Goal: Task Accomplishment & Management: Use online tool/utility

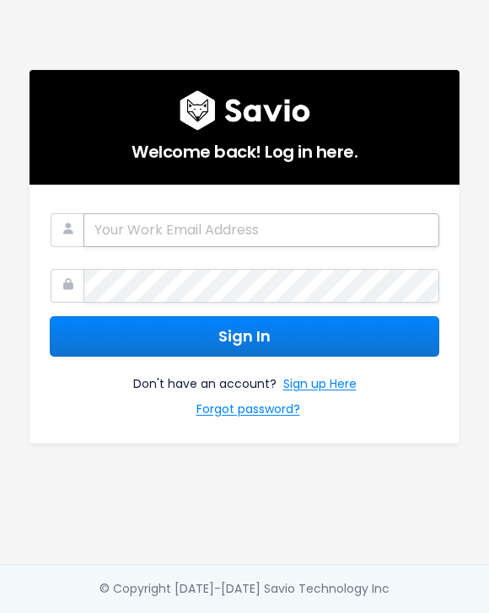
drag, startPoint x: 201, startPoint y: 209, endPoint x: 205, endPoint y: 219, distance: 11.0
click at [202, 213] on div at bounding box center [245, 226] width 390 height 42
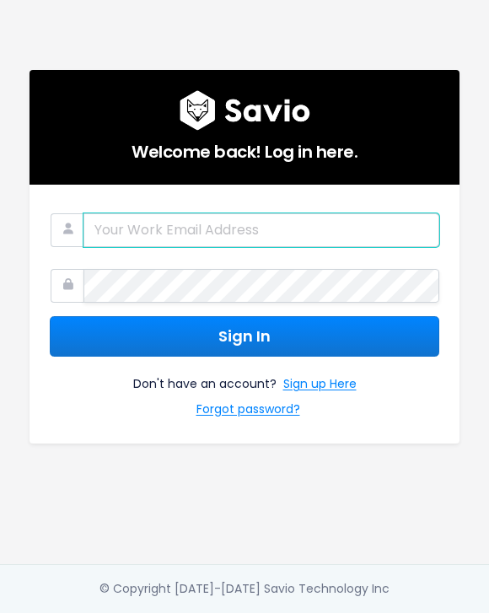
click at [206, 224] on input "email" at bounding box center [262, 230] width 356 height 34
type input "[DOMAIN_NAME][EMAIL_ADDRESS][DOMAIN_NAME]"
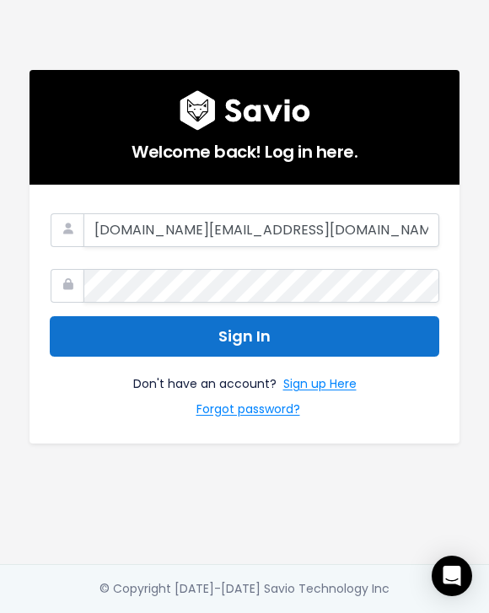
click at [308, 342] on button "Sign In" at bounding box center [245, 336] width 390 height 41
